Goal: Information Seeking & Learning: Learn about a topic

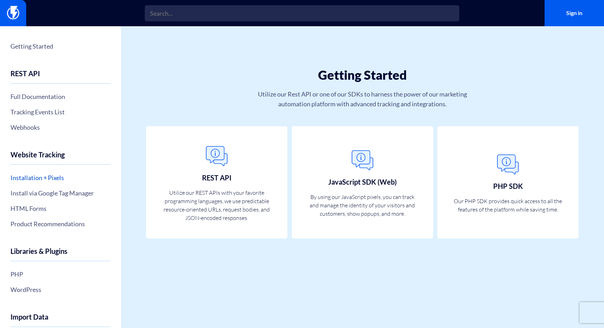
click at [29, 179] on link "Installation + Pixels" at bounding box center [60, 178] width 100 height 12
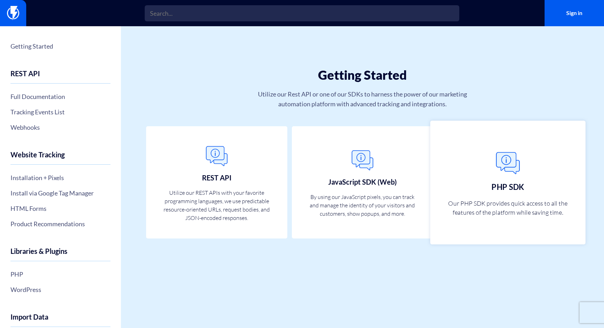
click at [518, 189] on h3 "PHP SDK" at bounding box center [508, 186] width 33 height 8
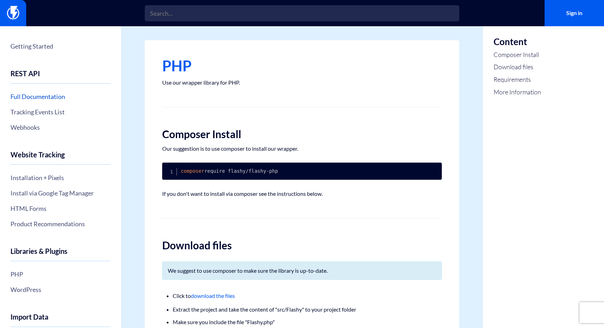
click at [56, 96] on link "Full Documentation" at bounding box center [60, 96] width 100 height 12
